Goal: Navigation & Orientation: Find specific page/section

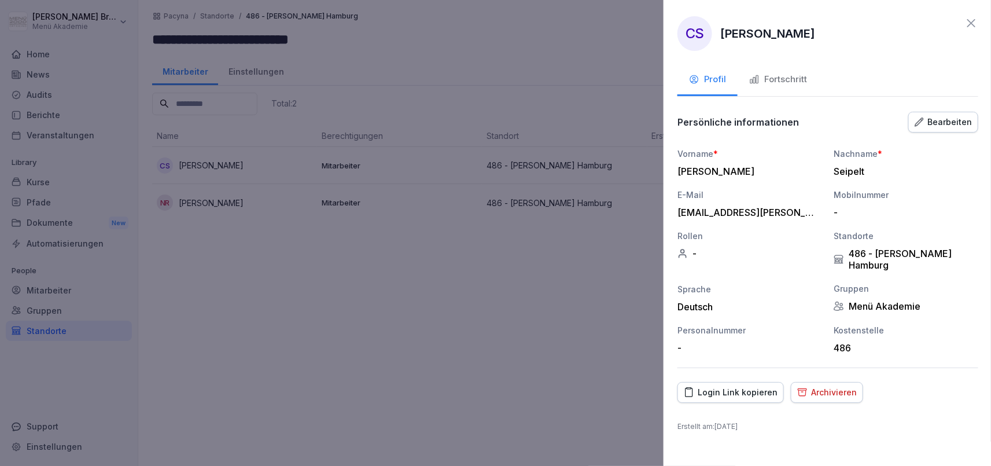
click at [295, 328] on div at bounding box center [495, 233] width 991 height 466
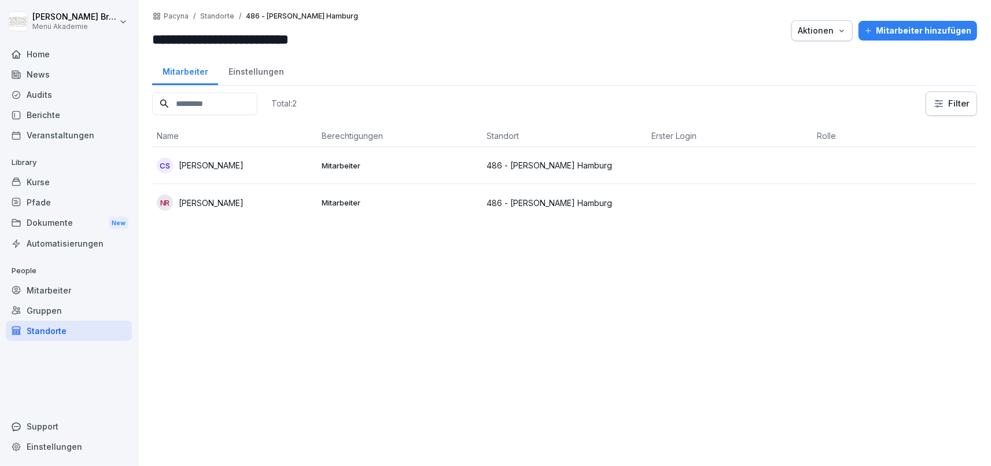
click at [46, 327] on div "Standorte" at bounding box center [69, 331] width 126 height 20
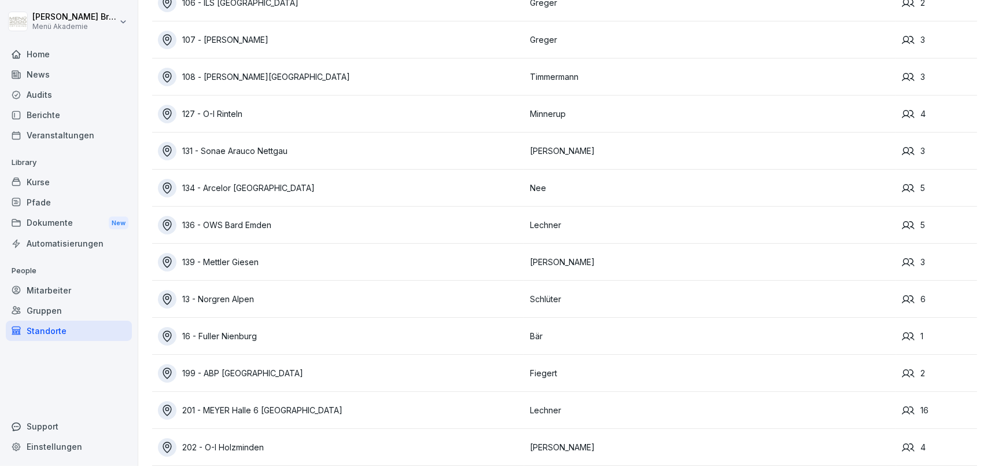
scroll to position [401, 0]
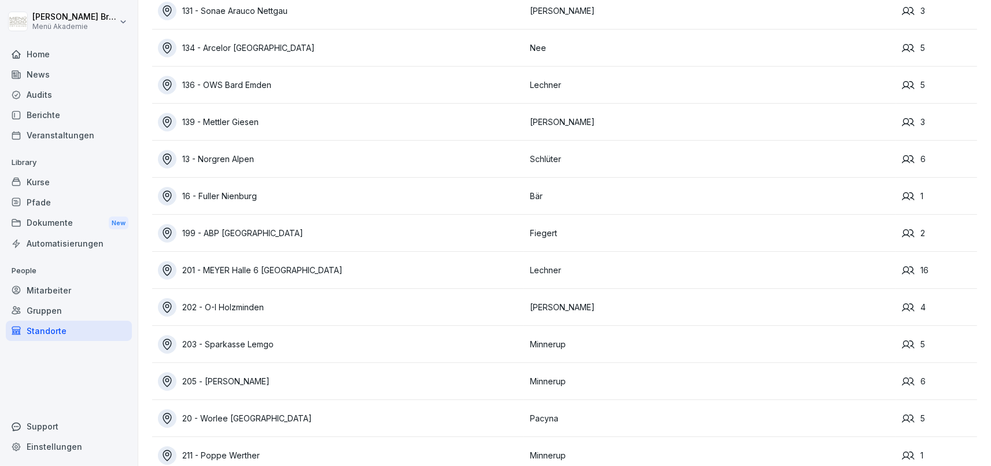
click at [29, 306] on div "Gruppen" at bounding box center [69, 310] width 126 height 20
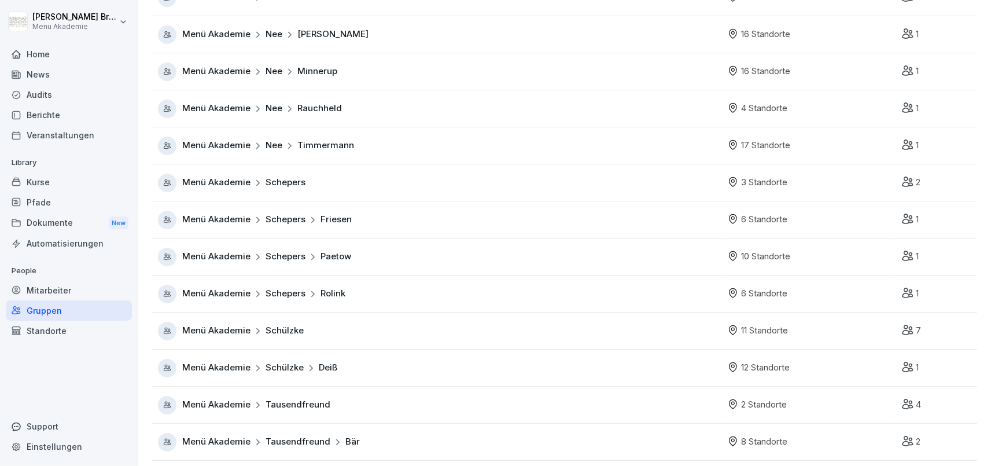
scroll to position [678, 0]
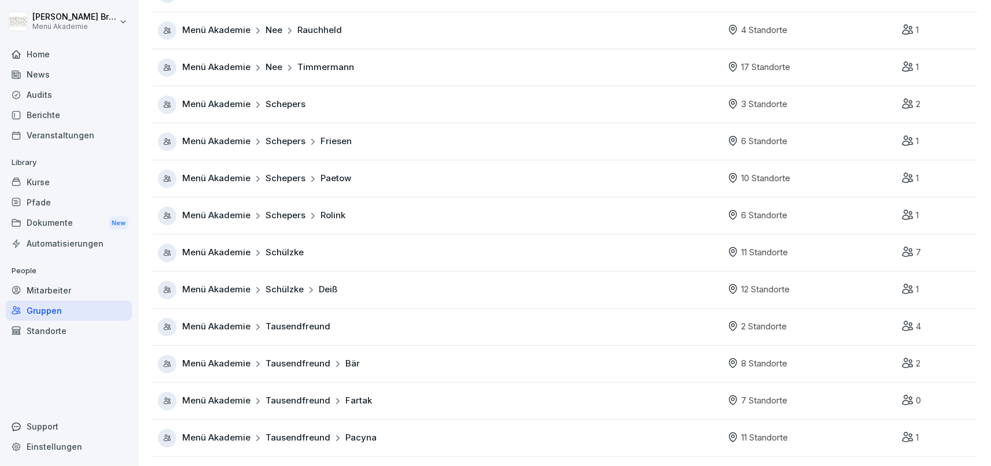
click at [229, 435] on span "Menü Akademie" at bounding box center [216, 437] width 68 height 13
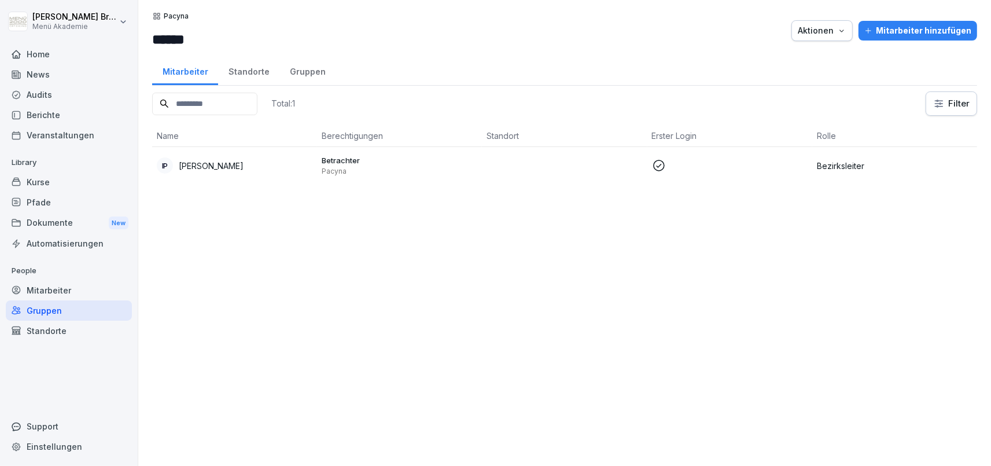
click at [236, 72] on div "Standorte" at bounding box center [248, 71] width 61 height 30
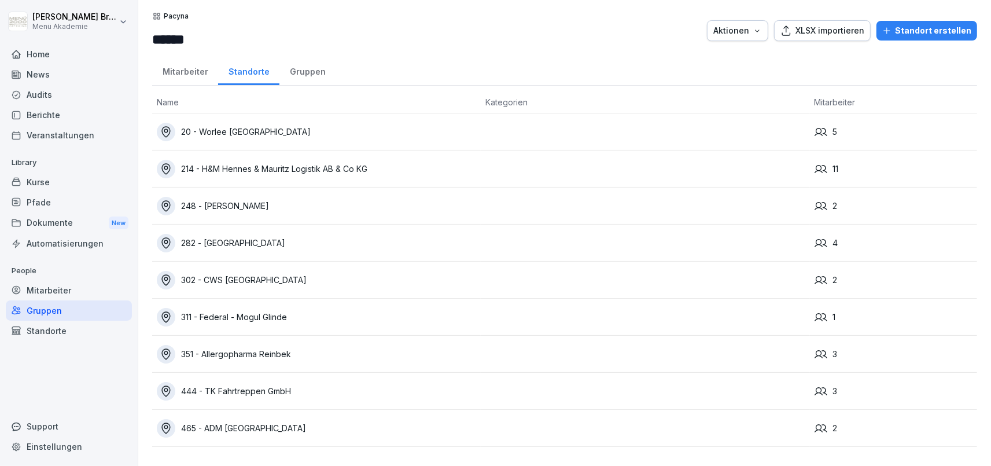
click at [280, 172] on div "214 - H&M Hennes & Mauritz Logistik AB & Co KG" at bounding box center [316, 169] width 319 height 19
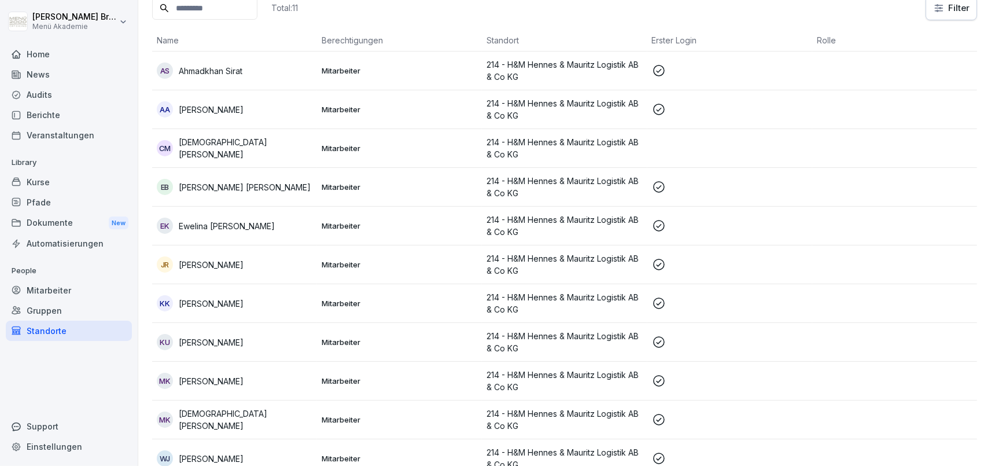
scroll to position [106, 0]
